Goal: Transaction & Acquisition: Purchase product/service

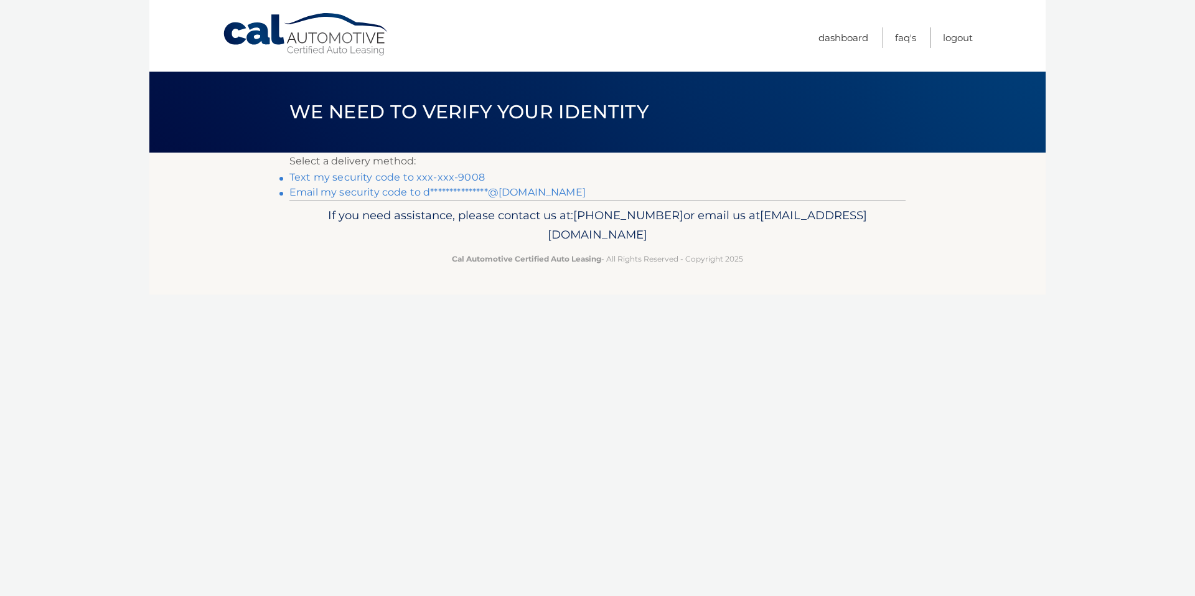
click at [474, 176] on link "Text my security code to xxx-xxx-9008" at bounding box center [386, 177] width 195 height 12
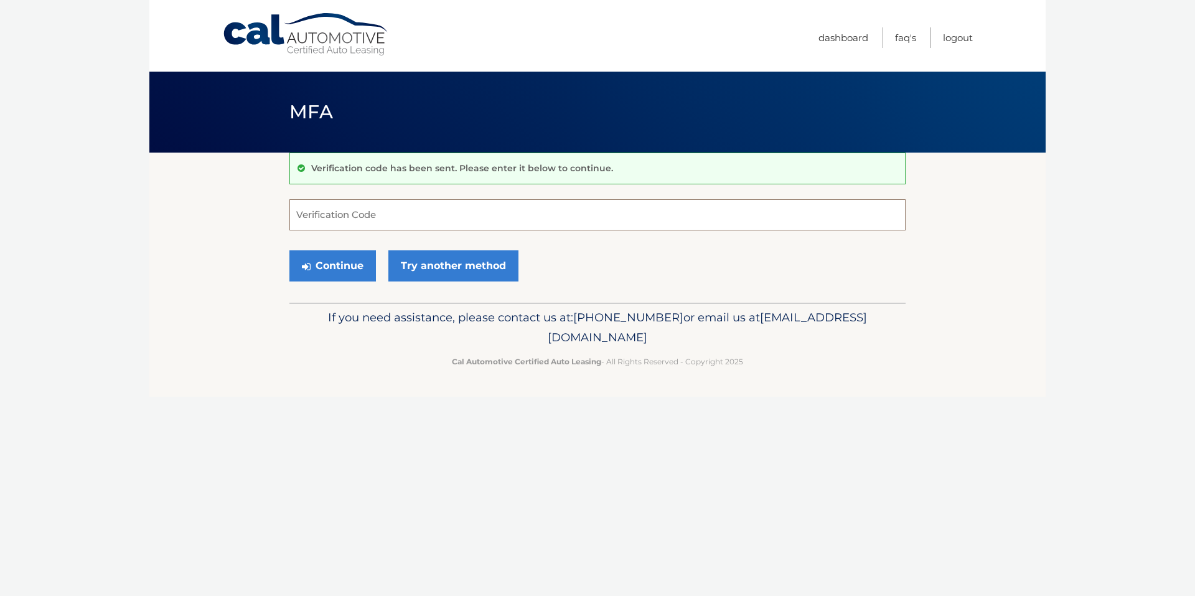
click at [324, 223] on input "Verification Code" at bounding box center [597, 214] width 616 height 31
type input "159180"
click at [316, 272] on button "Continue" at bounding box center [332, 265] width 87 height 31
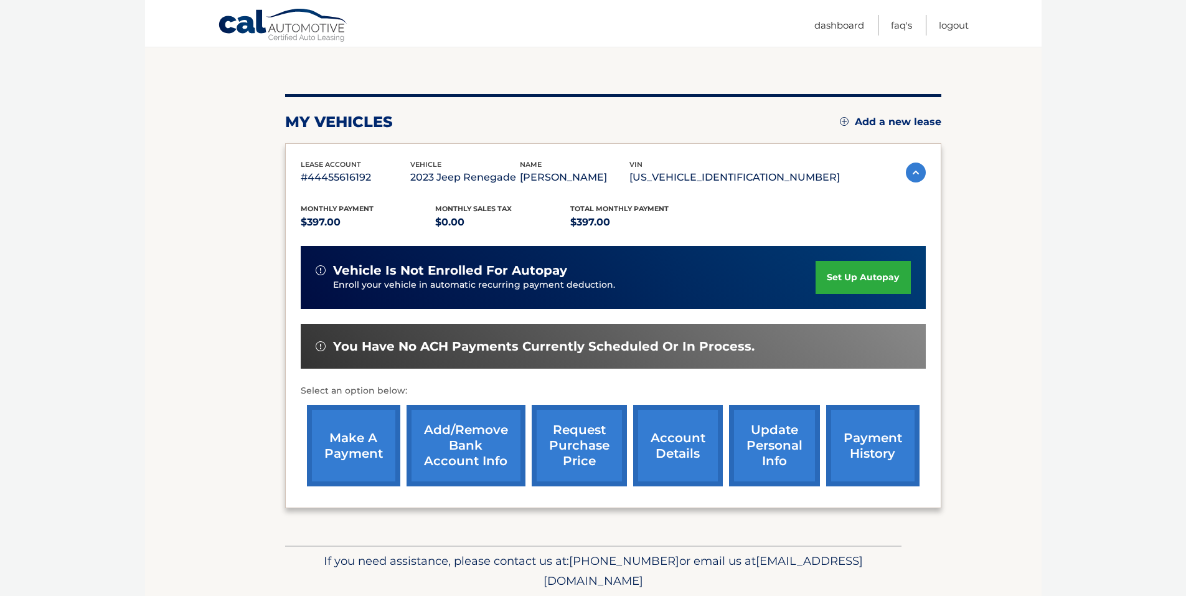
scroll to position [125, 0]
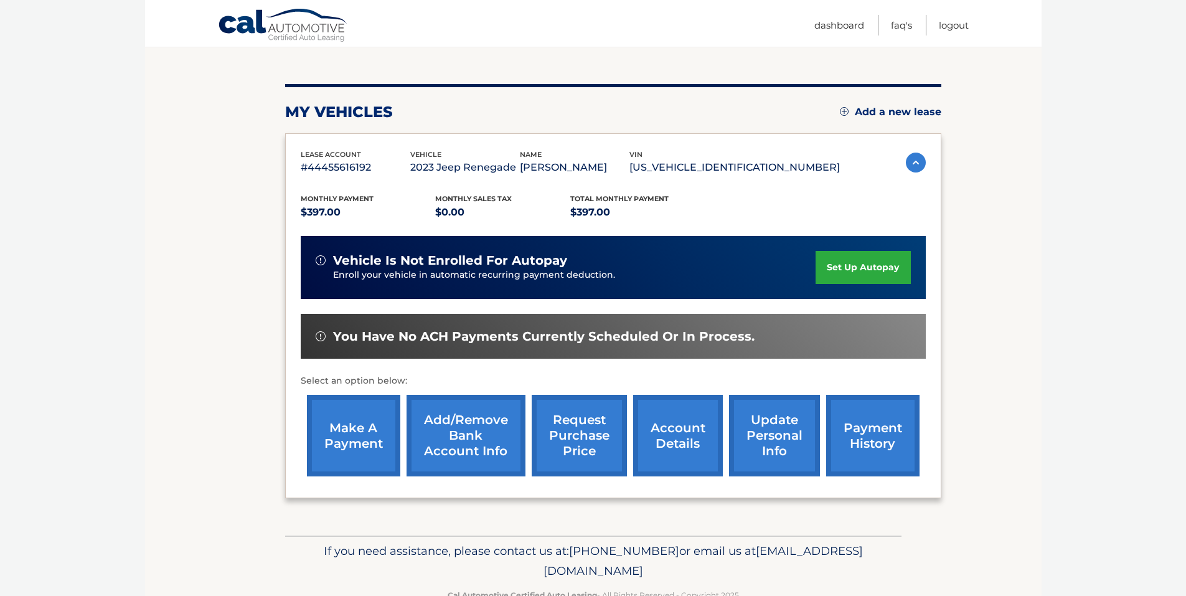
click at [347, 436] on link "make a payment" at bounding box center [353, 436] width 93 height 82
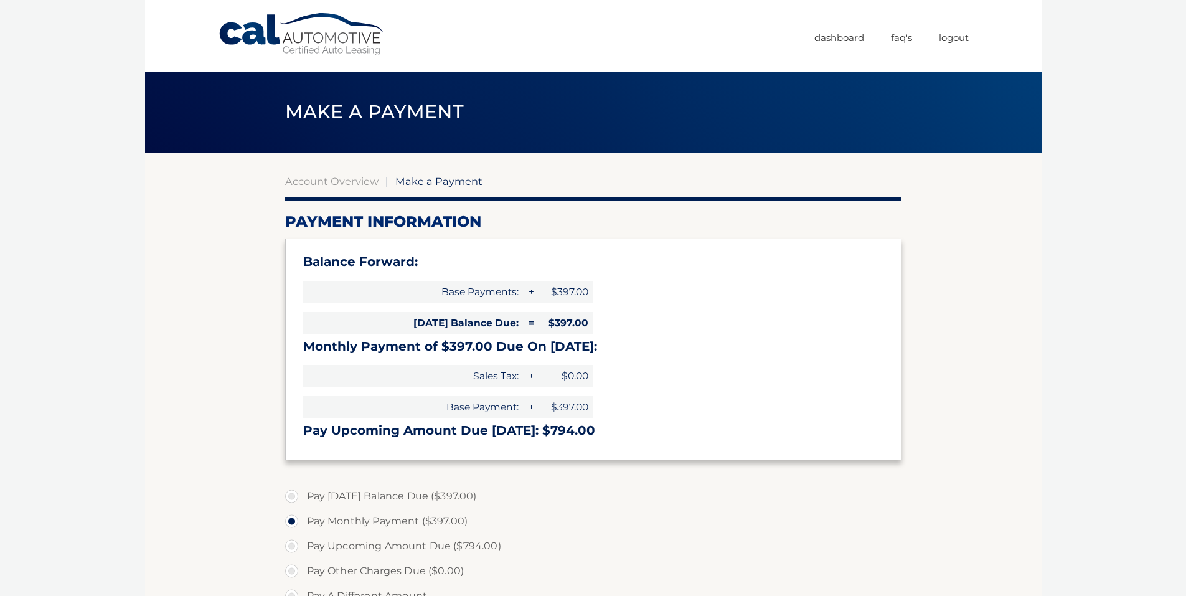
select select "N2YwOTY1MGMtYWY1My00OGQxLWFhOTAtZWU0NmZiYjg5MTg3"
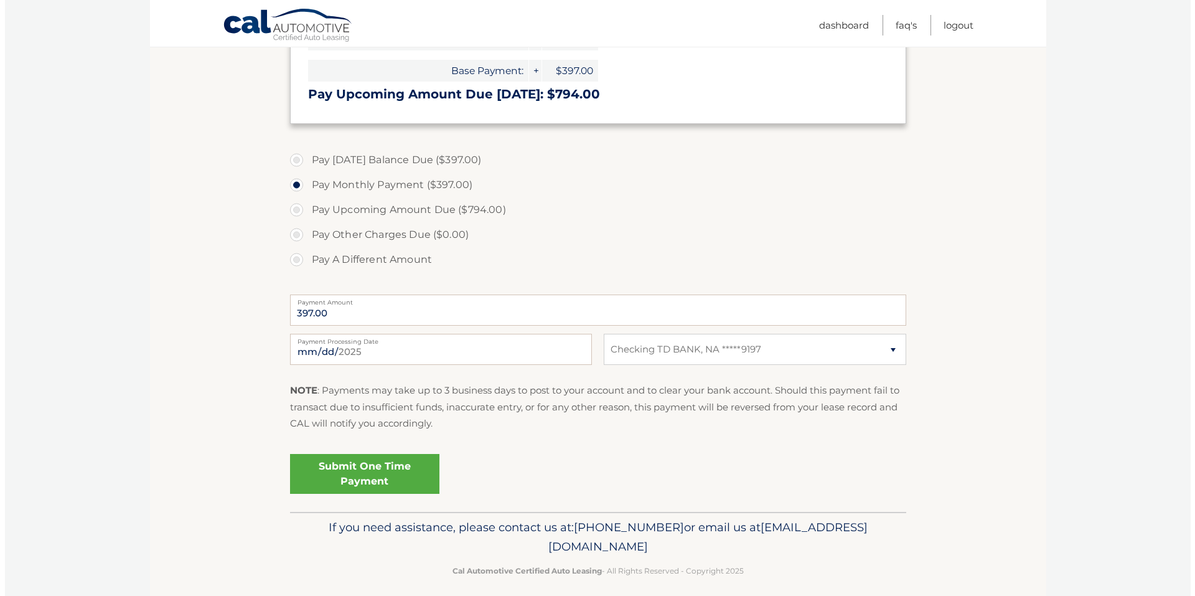
scroll to position [347, 0]
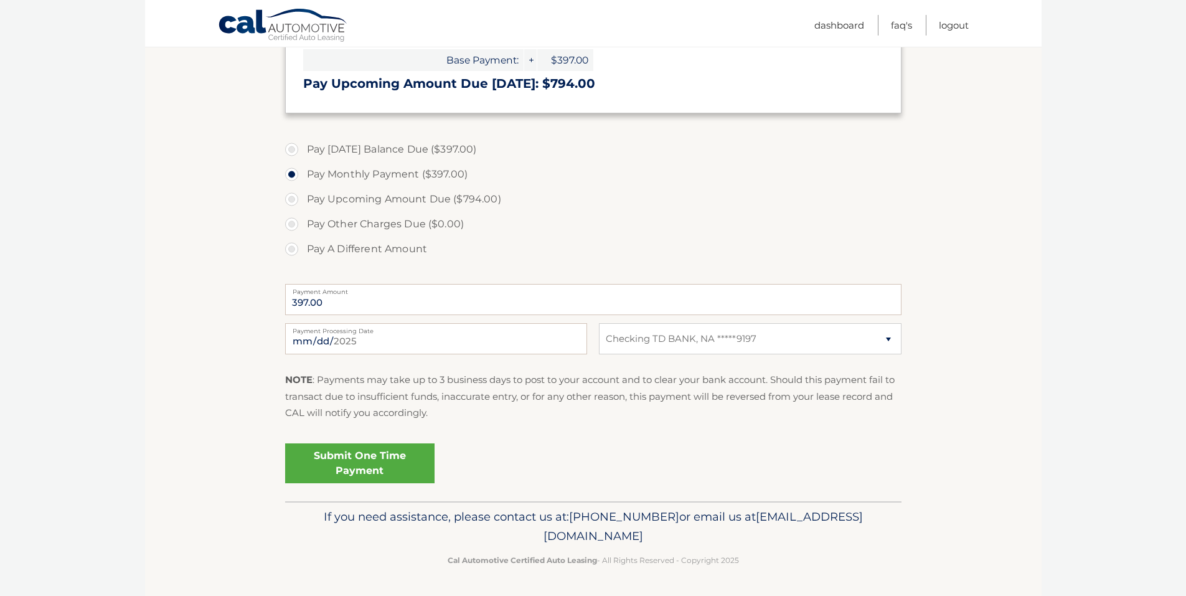
click at [404, 459] on link "Submit One Time Payment" at bounding box center [359, 463] width 149 height 40
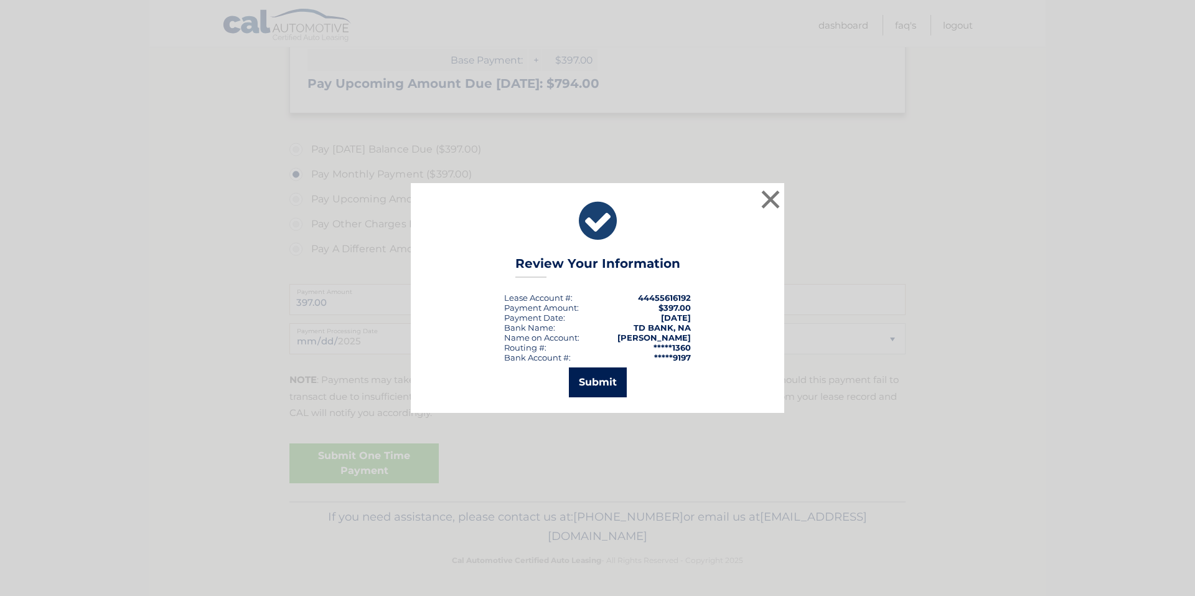
click at [609, 388] on button "Submit" at bounding box center [598, 382] width 58 height 30
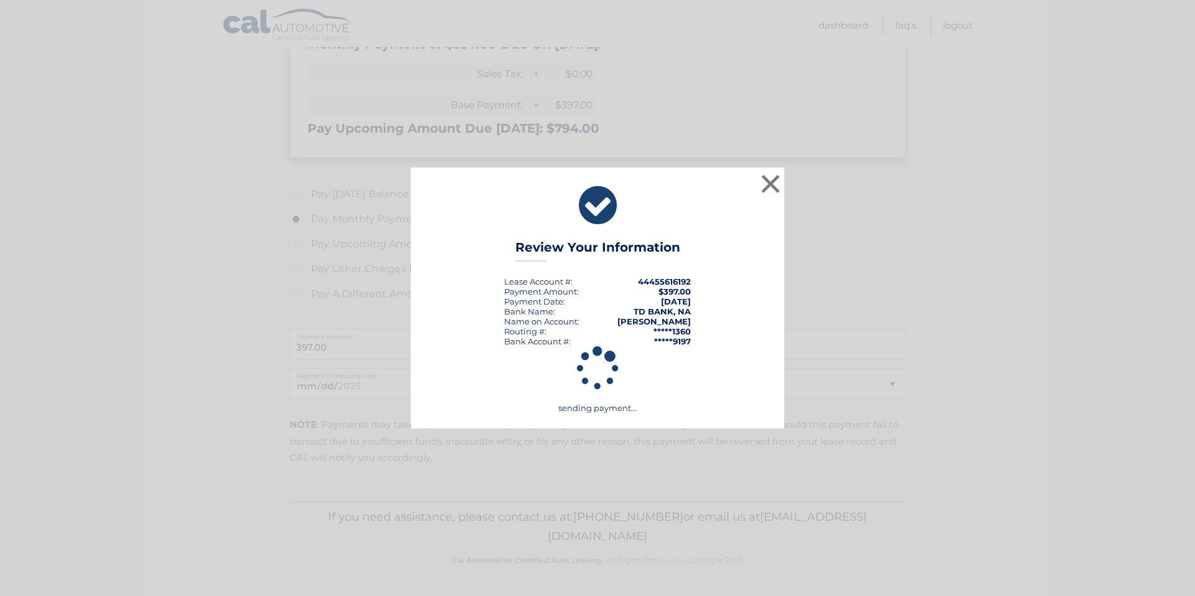
scroll to position [302, 0]
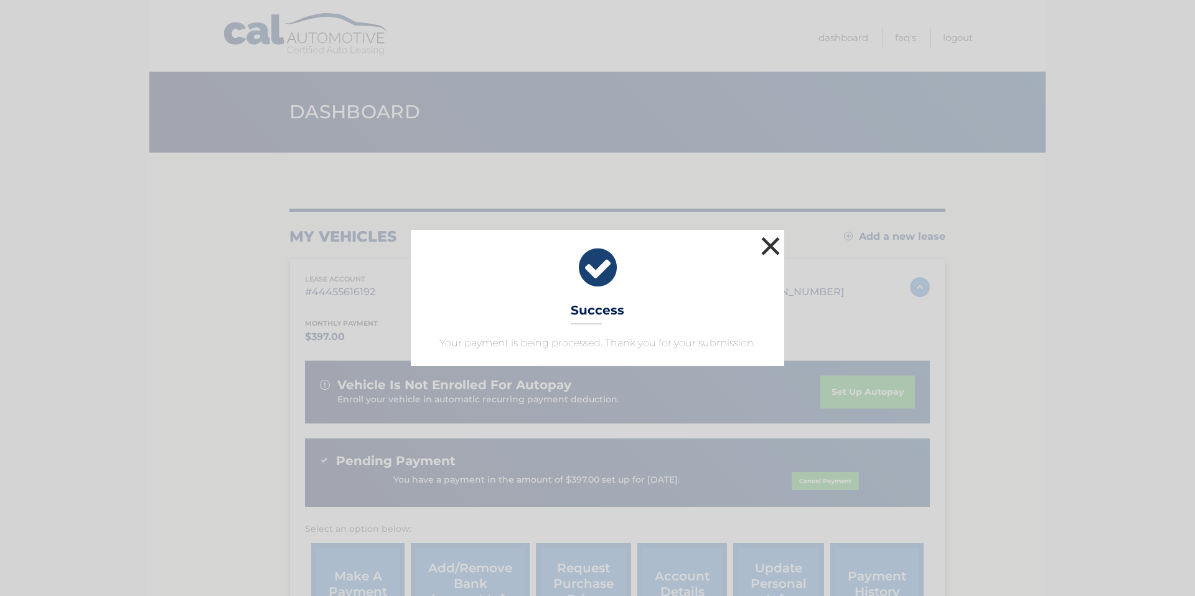
click at [771, 248] on button "×" at bounding box center [770, 245] width 25 height 25
